Goal: Task Accomplishment & Management: Complete application form

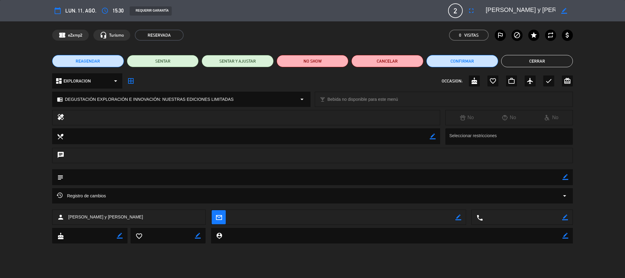
click at [539, 61] on button "Cerrar" at bounding box center [537, 61] width 72 height 12
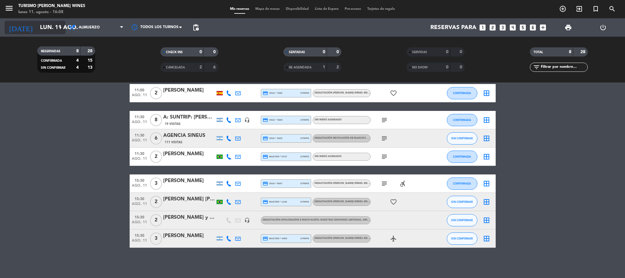
click at [46, 30] on input "lun. 11 ago." at bounding box center [74, 27] width 74 height 13
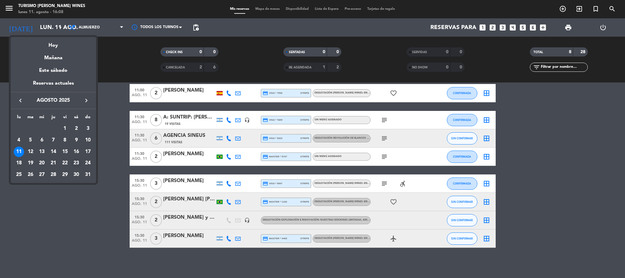
click at [75, 165] on div "23" at bounding box center [76, 163] width 10 height 10
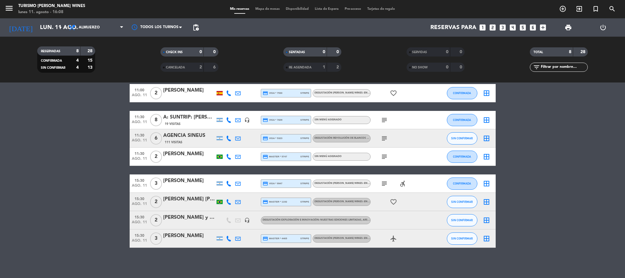
type input "sáb. 23 ago."
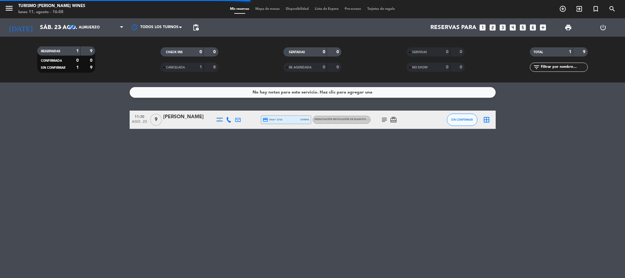
scroll to position [0, 0]
click at [7, 7] on icon "menu" at bounding box center [9, 8] width 9 height 9
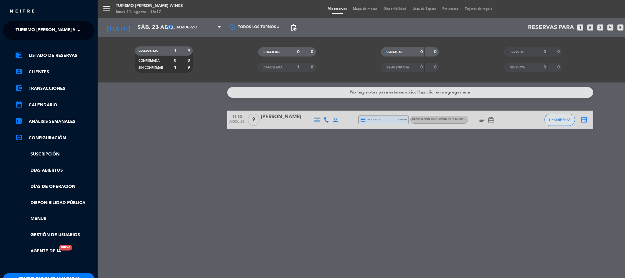
click at [140, 136] on div "menu Turismo [PERSON_NAME] Wines lunes 11. agosto - 16:17 Mis reservas Mapa de …" at bounding box center [410, 139] width 625 height 278
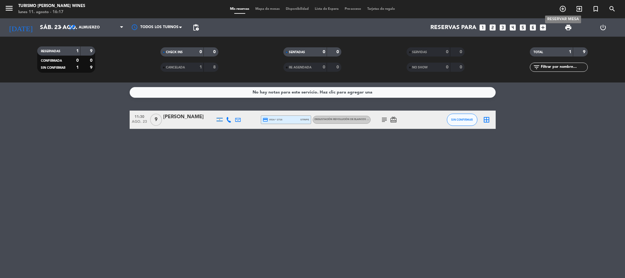
click at [561, 8] on icon "add_circle_outline" at bounding box center [562, 8] width 7 height 7
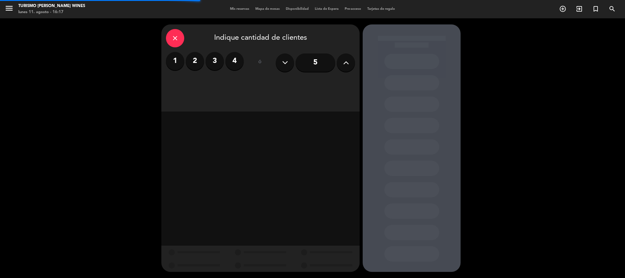
click at [193, 52] on label "2" at bounding box center [195, 61] width 18 height 18
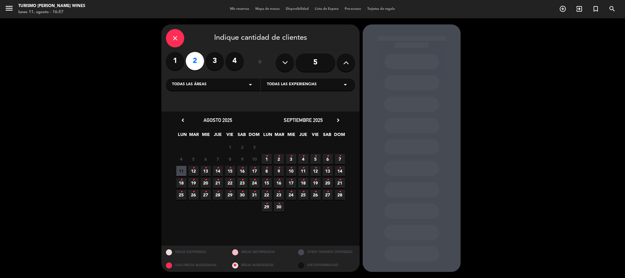
click at [256, 170] on span "17 •" at bounding box center [255, 171] width 10 height 10
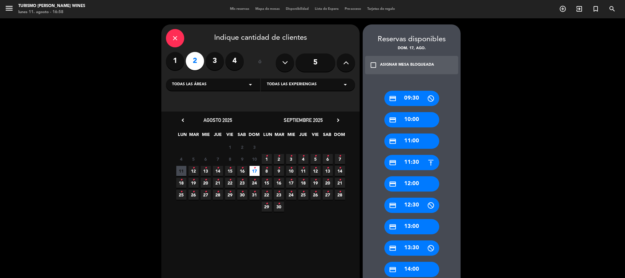
click at [413, 164] on div "credit_card 11:30" at bounding box center [411, 162] width 55 height 15
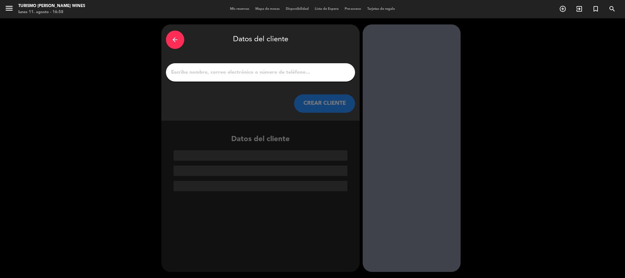
click at [245, 70] on input "1" at bounding box center [261, 72] width 180 height 9
paste input "WINE AND FUN"
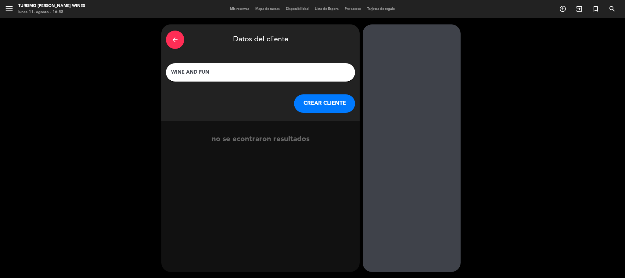
type input "WINE AND FUN"
click at [307, 99] on button "CREAR CLIENTE" at bounding box center [324, 103] width 61 height 18
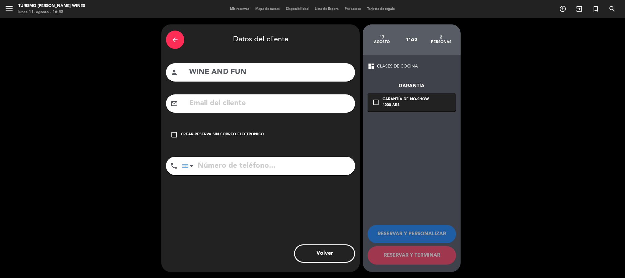
click at [257, 106] on input "text" at bounding box center [270, 103] width 162 height 13
paste input "[EMAIL_ADDRESS][DOMAIN_NAME]"
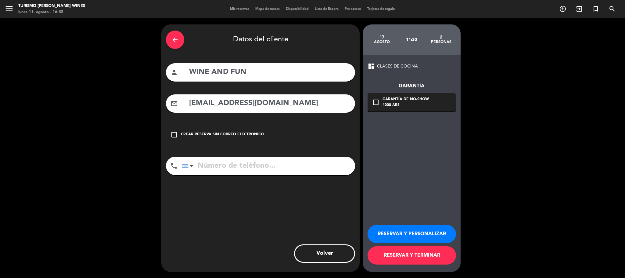
type input "[EMAIL_ADDRESS][DOMAIN_NAME]"
click at [177, 135] on icon "check_box_outline_blank" at bounding box center [174, 134] width 7 height 7
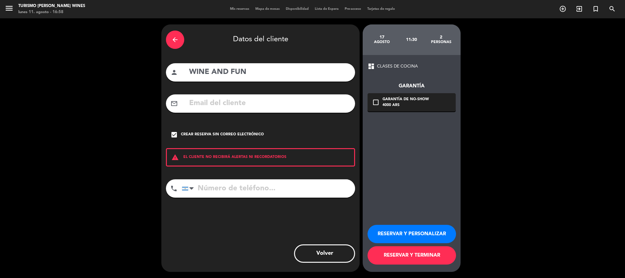
click at [177, 135] on icon "check_box" at bounding box center [174, 134] width 7 height 7
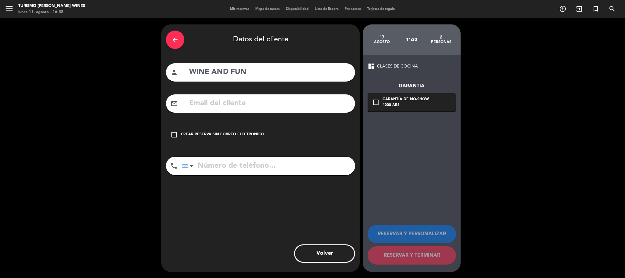
click at [207, 105] on input "text" at bounding box center [270, 103] width 162 height 13
paste input "[EMAIL_ADDRESS][DOMAIN_NAME]"
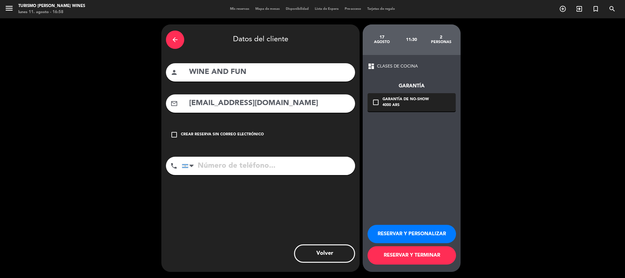
type input "[EMAIL_ADDRESS][DOMAIN_NAME]"
click at [375, 100] on icon "check_box_outline_blank" at bounding box center [375, 102] width 7 height 7
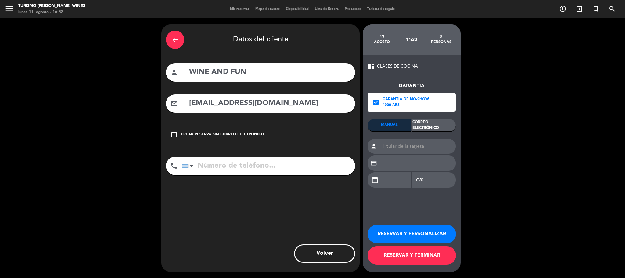
click at [428, 123] on div "Correo Electrónico" at bounding box center [433, 125] width 43 height 12
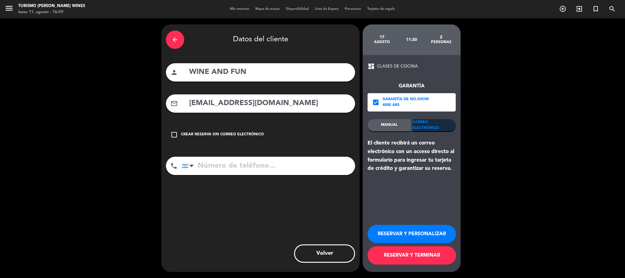
click at [230, 168] on input "tel" at bounding box center [268, 165] width 173 height 18
paste input "[PHONE_NUMBER]"
type input "[PHONE_NUMBER]"
click at [427, 254] on button "RESERVAR Y TERMINAR" at bounding box center [412, 255] width 88 height 18
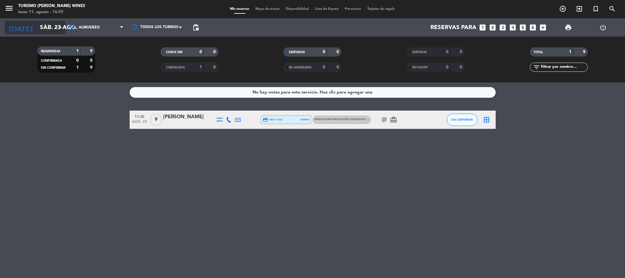
click at [43, 25] on input "sáb. 23 ago." at bounding box center [74, 27] width 74 height 13
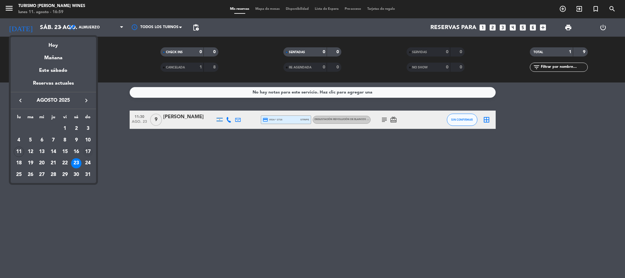
click at [87, 147] on div "17" at bounding box center [88, 151] width 10 height 10
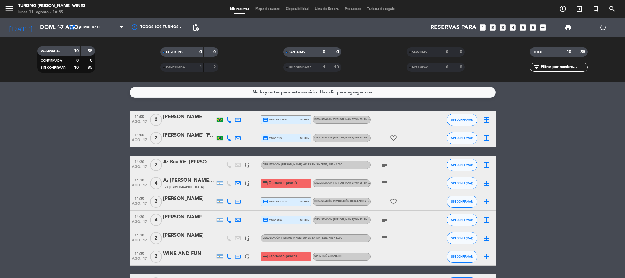
scroll to position [46, 0]
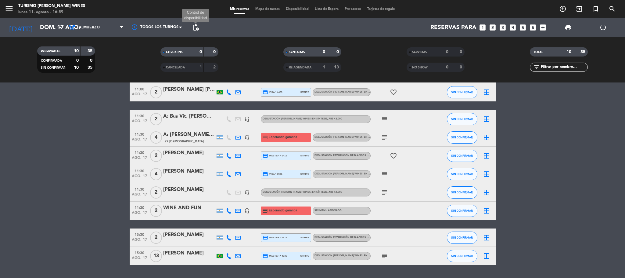
click at [193, 29] on span "pending_actions" at bounding box center [195, 27] width 7 height 7
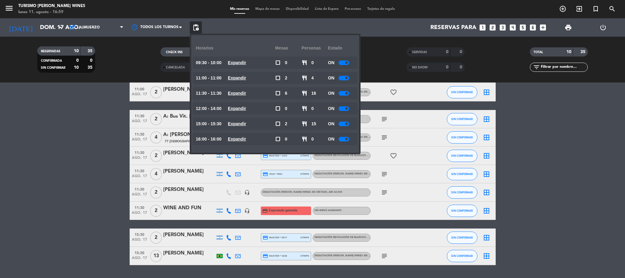
click at [344, 94] on div at bounding box center [344, 93] width 11 height 5
click at [96, 159] on bookings-row "11:00 ago. 17 2 [PERSON_NAME] credit_card master * 5855 stripe DEGUSTACIÓN [PER…" at bounding box center [312, 165] width 625 height 200
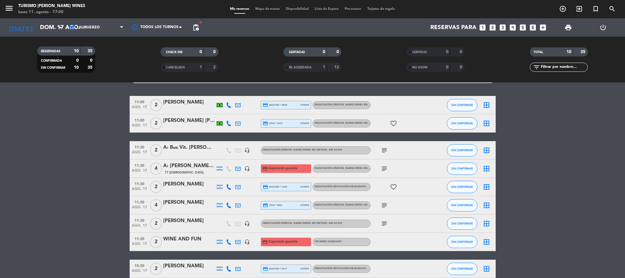
scroll to position [0, 0]
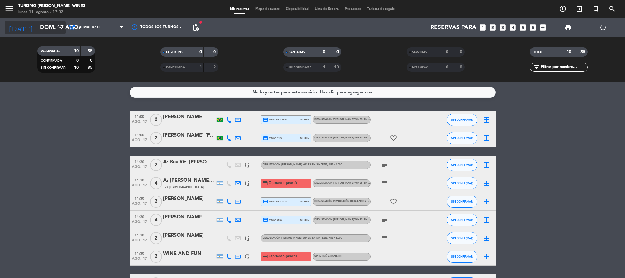
click at [37, 24] on input "dom. 17 ago." at bounding box center [74, 27] width 74 height 13
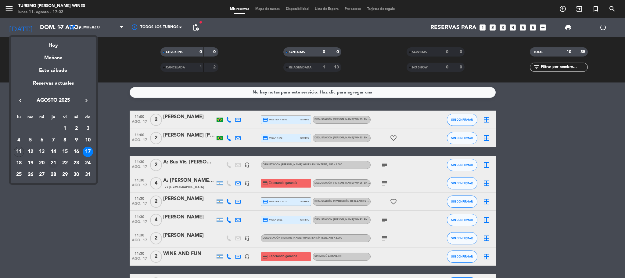
click at [52, 159] on div "21" at bounding box center [53, 163] width 10 height 10
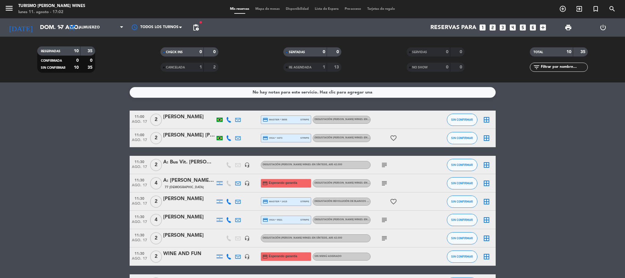
type input "jue. 21 ago."
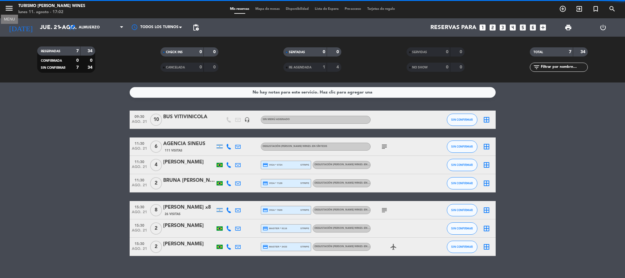
click at [7, 8] on icon "menu" at bounding box center [9, 8] width 9 height 9
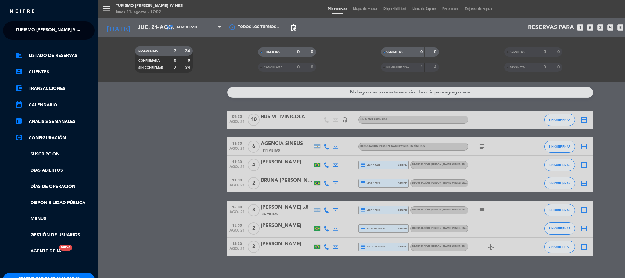
click at [76, 30] on span at bounding box center [80, 30] width 10 height 13
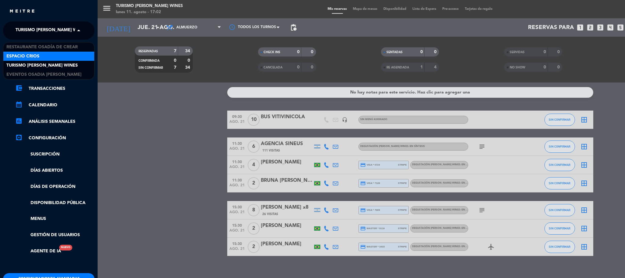
click at [63, 55] on div "Espacio Crios" at bounding box center [48, 56] width 91 height 9
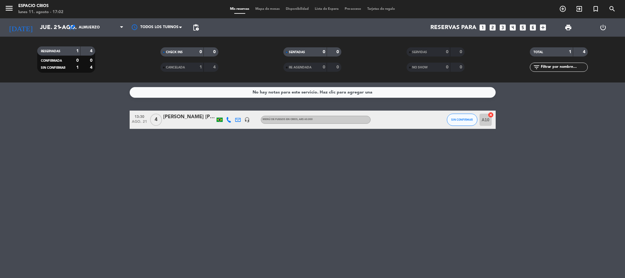
click at [175, 119] on div "[PERSON_NAME] [PERSON_NAME]" at bounding box center [189, 117] width 52 height 8
